Goal: Information Seeking & Learning: Learn about a topic

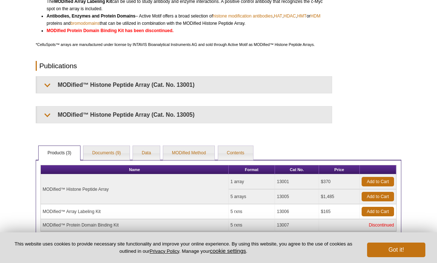
scroll to position [249, 0]
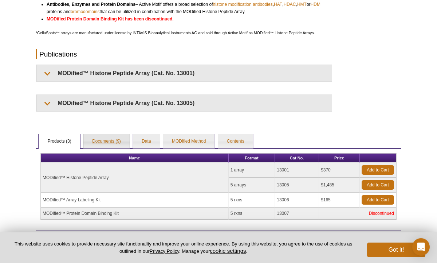
click at [114, 143] on link "Documents (9)" at bounding box center [106, 141] width 46 height 15
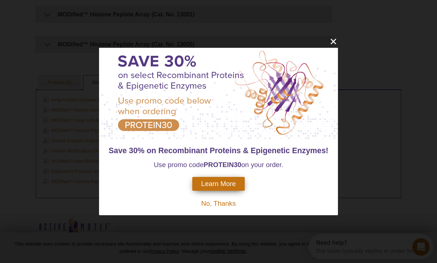
scroll to position [0, 0]
click at [335, 40] on icon "close" at bounding box center [333, 41] width 5 height 5
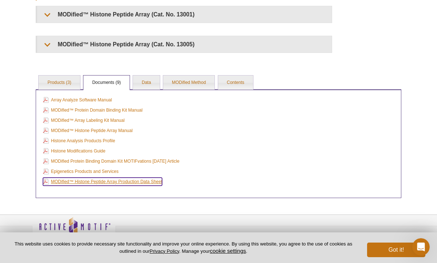
click at [97, 181] on link "MODified™ Histone Peptide Array Production Data Sheet" at bounding box center [102, 181] width 119 height 8
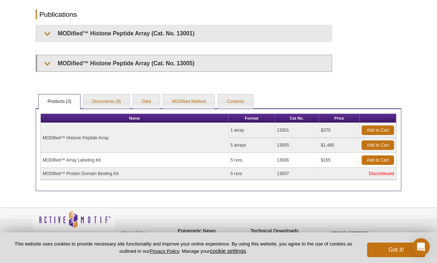
scroll to position [286, 0]
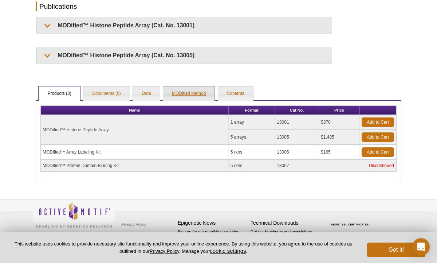
click at [189, 95] on link "MODified Method" at bounding box center [188, 93] width 51 height 15
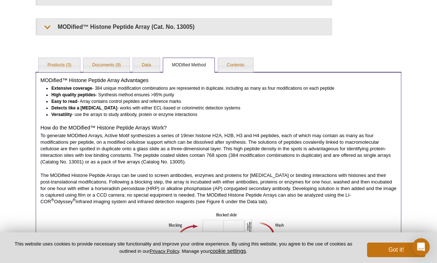
scroll to position [308, 0]
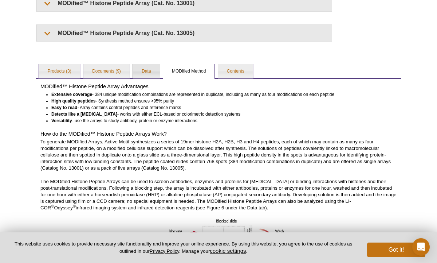
click at [144, 71] on link "Data" at bounding box center [146, 71] width 27 height 15
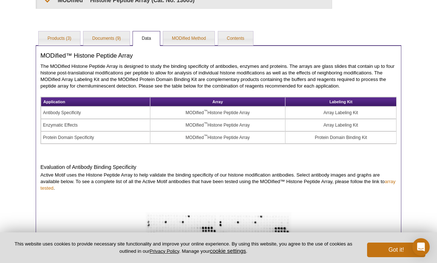
scroll to position [327, 0]
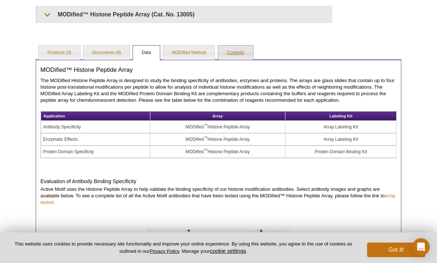
click at [237, 54] on link "Contents" at bounding box center [235, 53] width 35 height 15
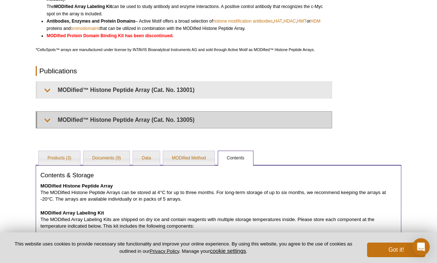
scroll to position [222, 0]
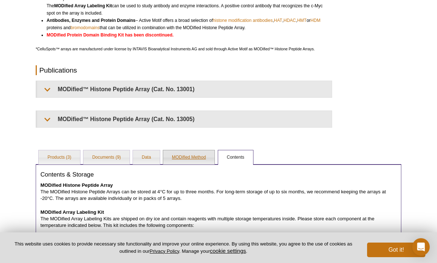
click at [183, 157] on link "MODified Method" at bounding box center [188, 157] width 51 height 15
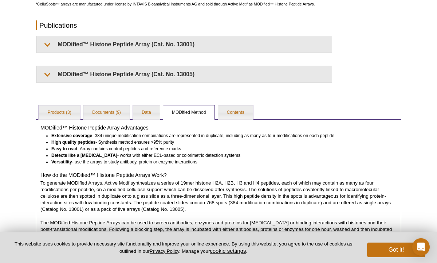
scroll to position [266, 0]
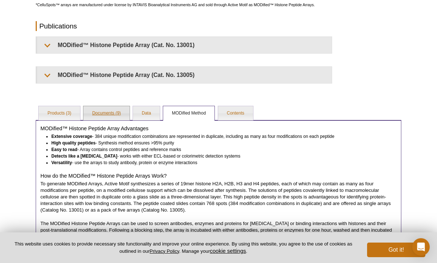
click at [105, 111] on link "Documents (9)" at bounding box center [106, 113] width 46 height 15
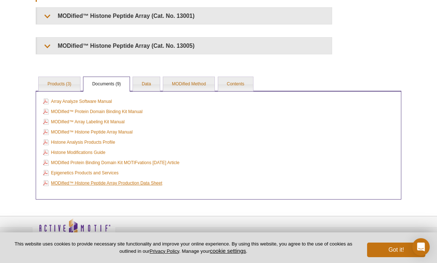
scroll to position [312, 0]
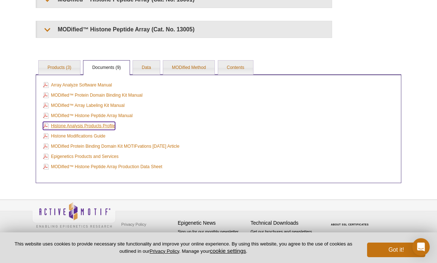
click at [79, 125] on link "Histone Analysis Products Profile" at bounding box center [79, 126] width 72 height 8
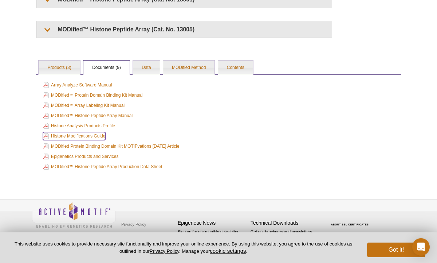
click at [93, 133] on link "Histone Modifications Guide" at bounding box center [74, 136] width 62 height 8
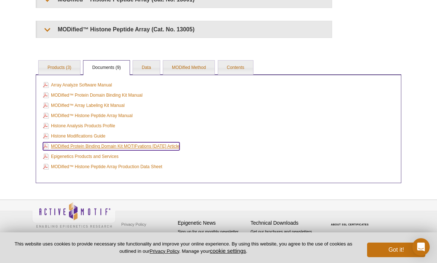
click at [77, 145] on link "MODified Protein Binding Domain Kit MOTIFvations [DATE] Article" at bounding box center [111, 146] width 137 height 8
click at [112, 145] on link "MODified Protein Binding Domain Kit MOTIFvations [DATE] Article" at bounding box center [111, 146] width 137 height 8
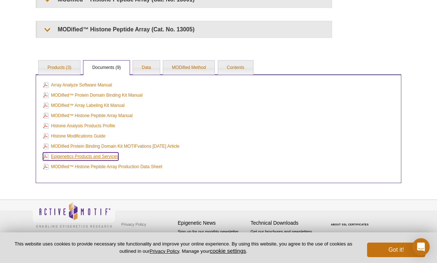
click at [110, 154] on link "Epigenetics Products and Services" at bounding box center [80, 156] width 75 height 8
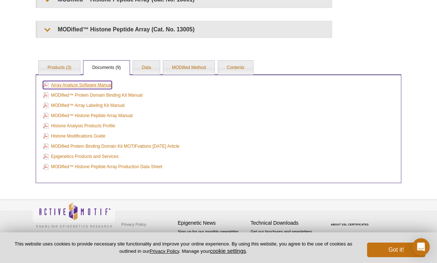
click at [95, 82] on link "Array Analyze Software Manual" at bounding box center [77, 85] width 69 height 8
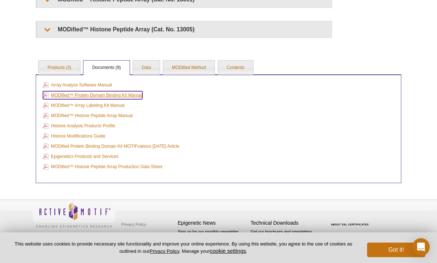
click at [119, 93] on link "MODified™ Protein Domain Binding Kit Manual" at bounding box center [92, 95] width 99 height 8
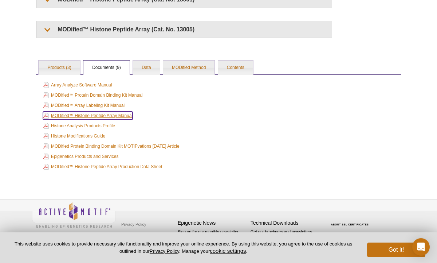
click at [105, 115] on link "MODified™ Histone Peptide Array Manual" at bounding box center [88, 115] width 90 height 8
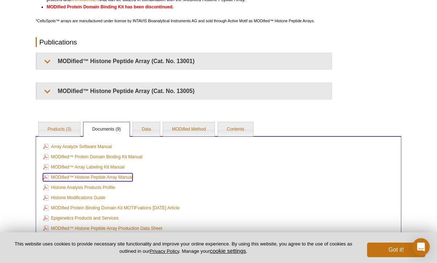
scroll to position [246, 0]
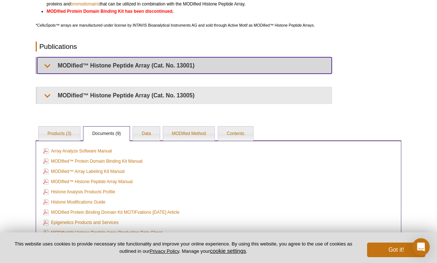
click at [109, 64] on summary "MODified™ Histone Peptide Array (Cat. No. 13001)" at bounding box center [184, 65] width 295 height 16
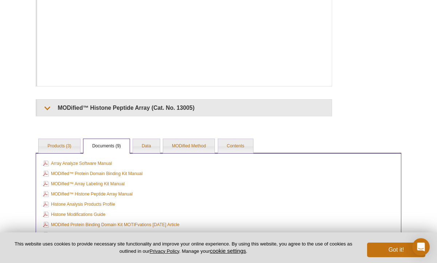
scroll to position [565, 0]
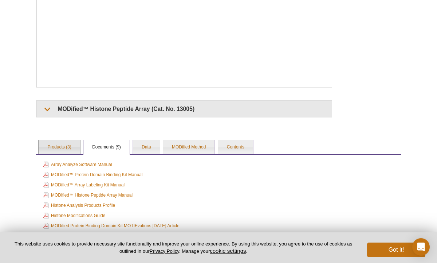
click at [52, 152] on link "Products (3)" at bounding box center [59, 147] width 41 height 15
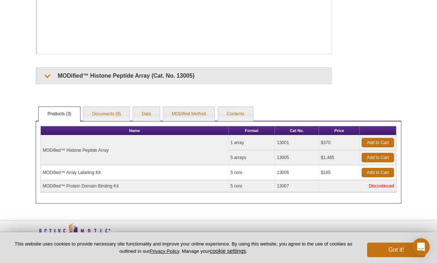
scroll to position [618, 0]
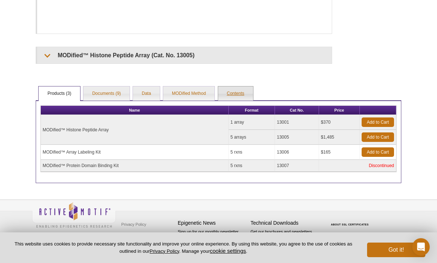
click at [243, 88] on link "Contents" at bounding box center [235, 93] width 35 height 15
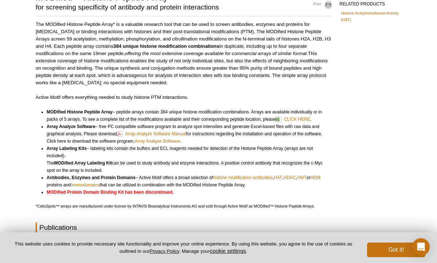
scroll to position [67, 0]
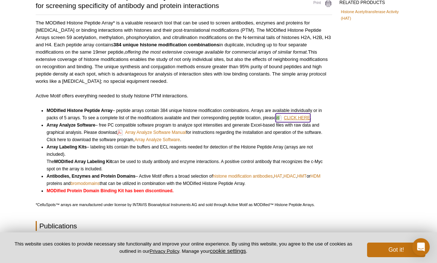
click at [296, 117] on link "CLICK HERE" at bounding box center [293, 117] width 34 height 9
